Goal: Obtain resource: Obtain resource

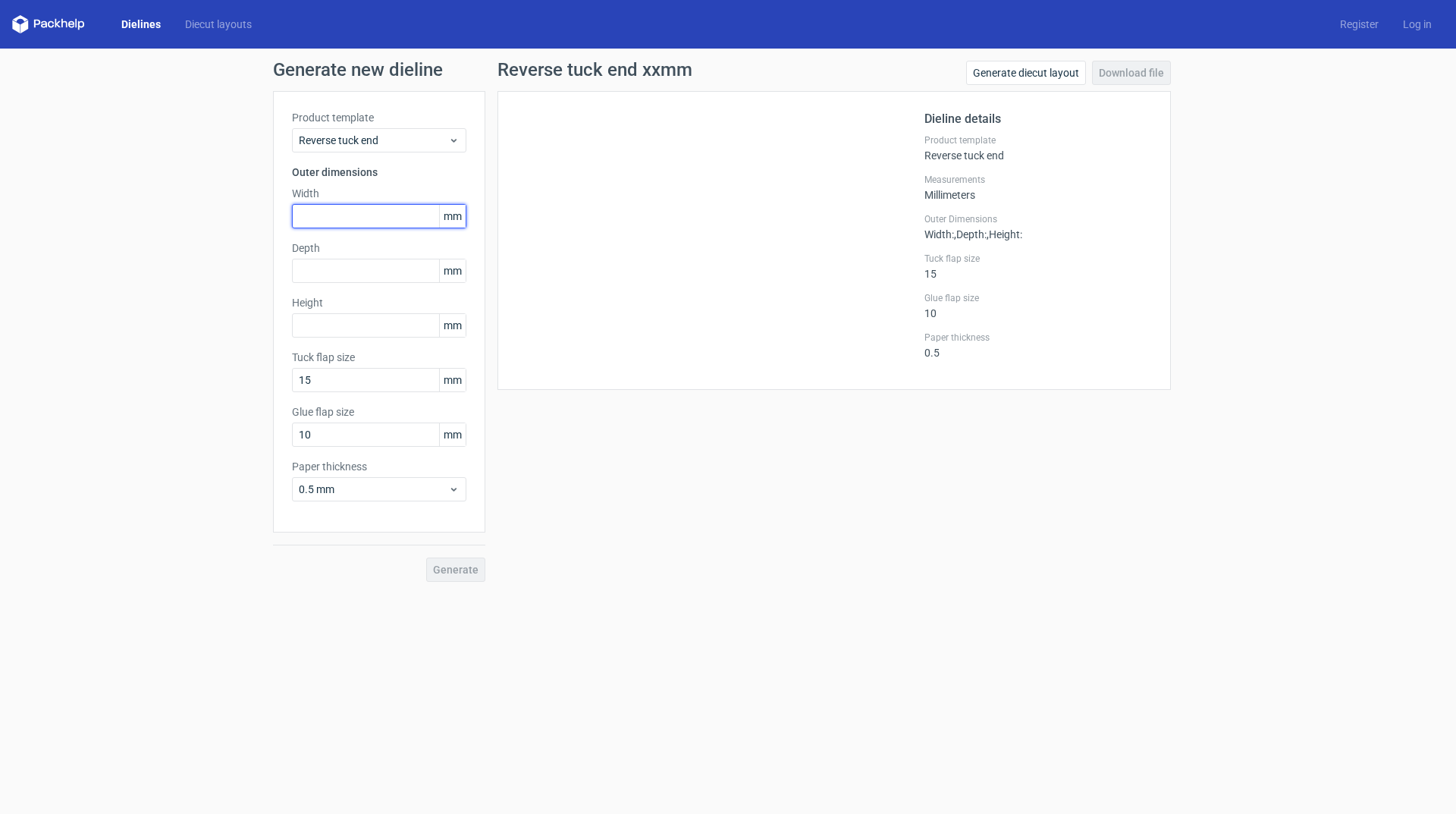
click at [370, 210] on input "text" at bounding box center [378, 216] width 174 height 24
drag, startPoint x: 390, startPoint y: 209, endPoint x: 170, endPoint y: 178, distance: 222.2
click at [185, 186] on div "Generate new dieline Product template Reverse tuck end Outer dimensions Width 1…" at bounding box center [728, 320] width 1456 height 545
type input "152"
type input "71"
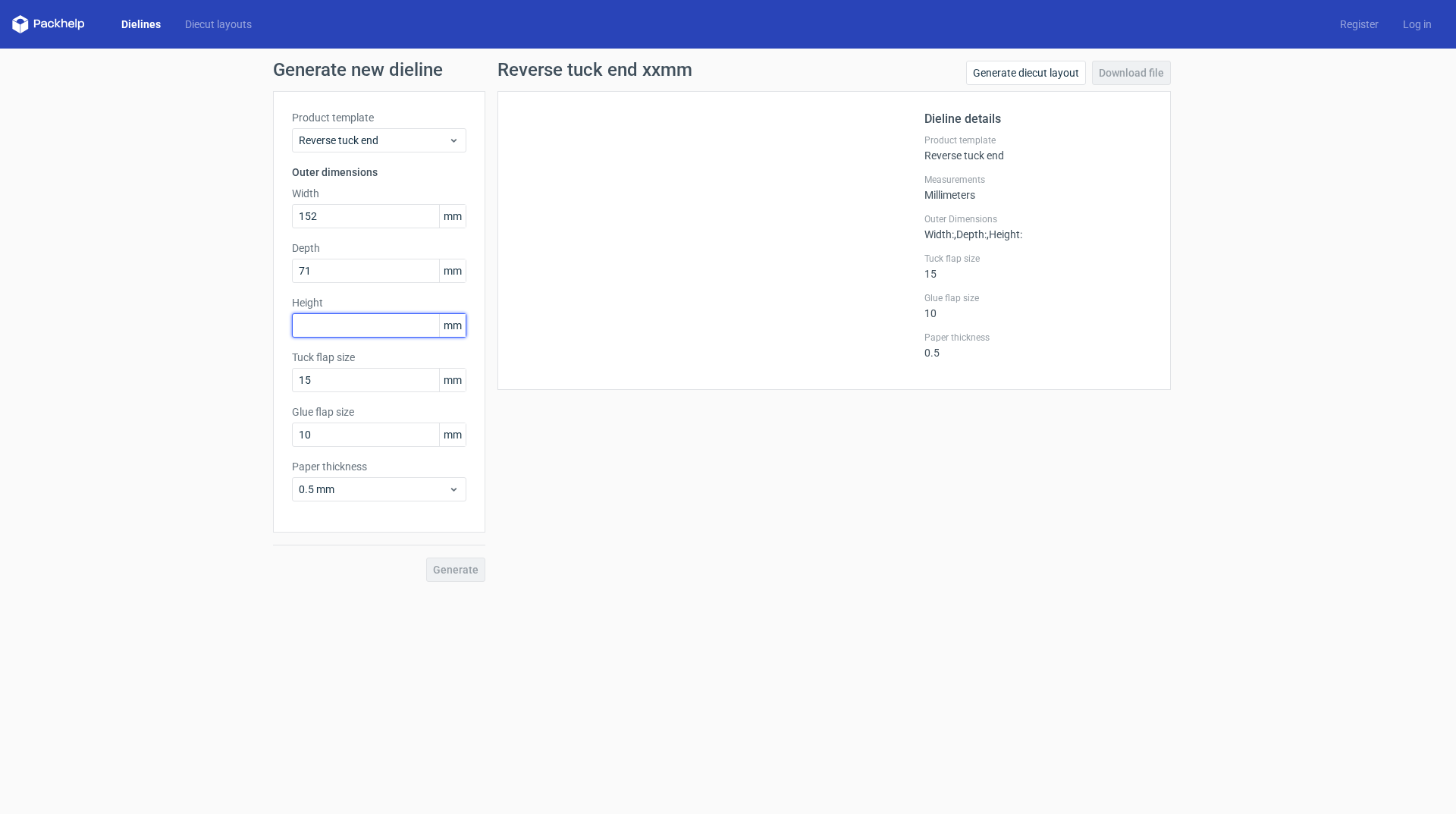
click at [350, 322] on input "text" at bounding box center [378, 325] width 174 height 24
type input "79"
drag, startPoint x: 247, startPoint y: 418, endPoint x: 219, endPoint y: 428, distance: 29.7
click at [220, 427] on div "Generate new dieline Product template Reverse tuck end Outer dimensions Width 1…" at bounding box center [728, 320] width 1456 height 545
type input "12"
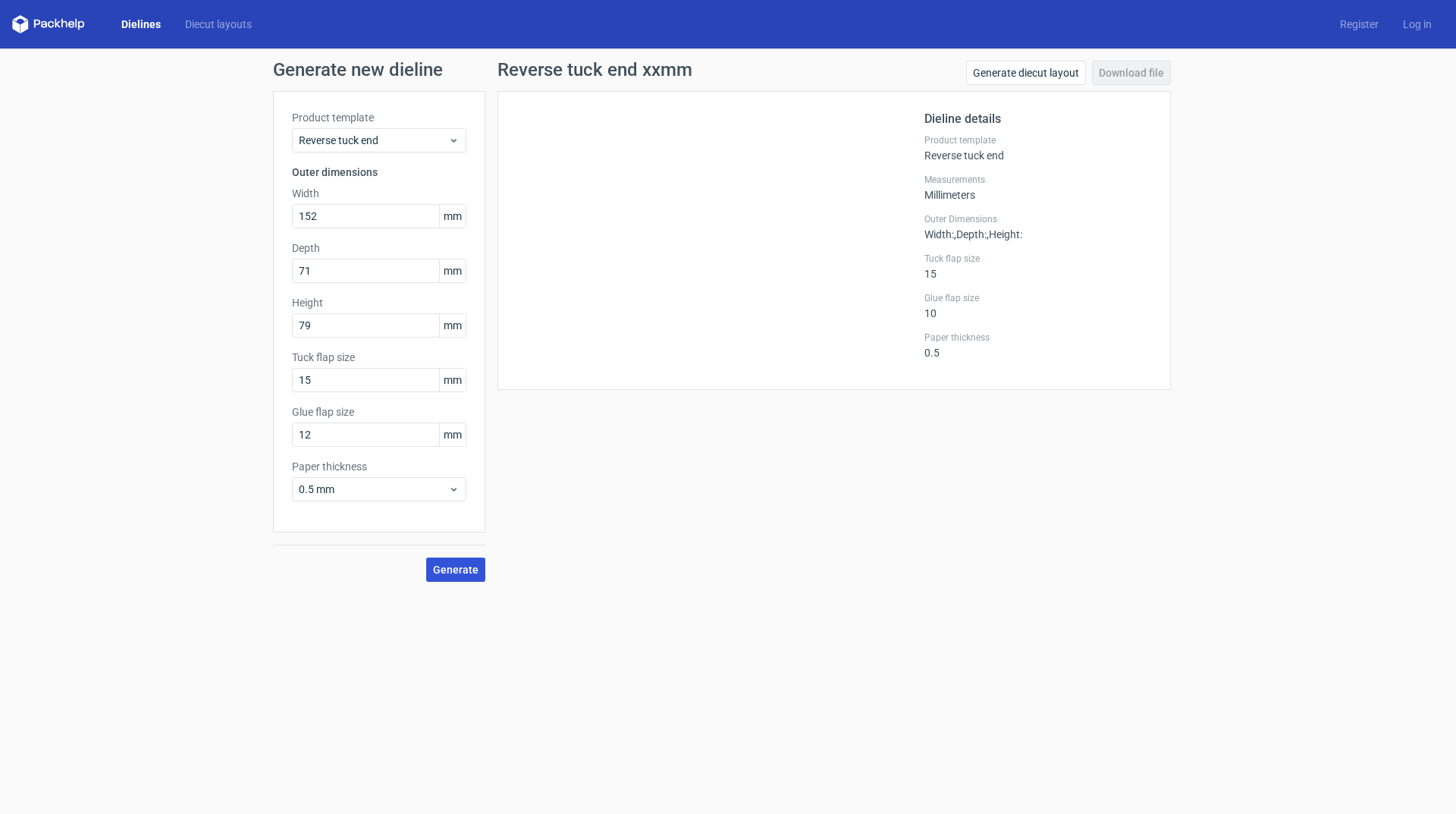
click at [467, 577] on button "Generate" at bounding box center [456, 569] width 59 height 24
click at [1166, 77] on link "Download file" at bounding box center [1131, 72] width 79 height 24
